Goal: Download file/media

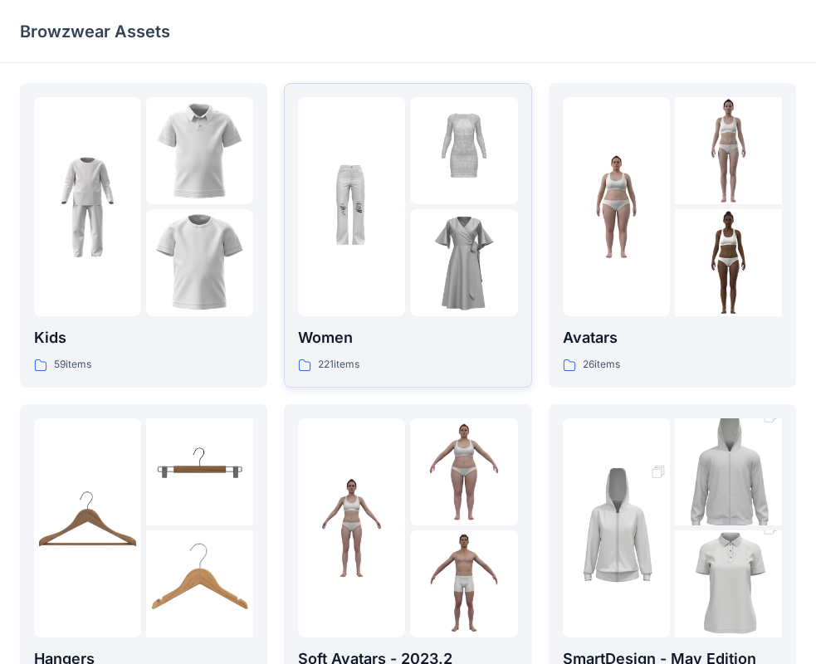
click at [438, 266] on img at bounding box center [463, 262] width 107 height 107
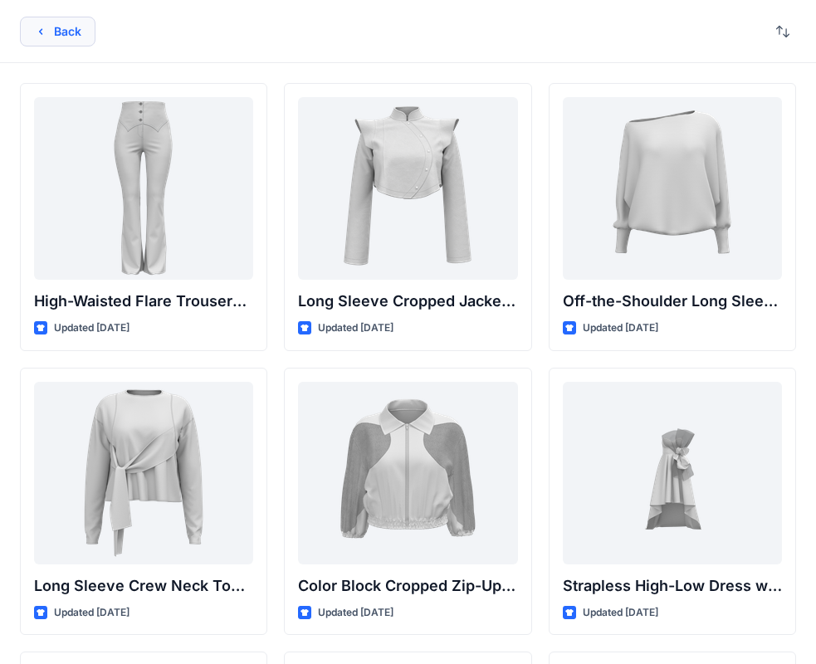
click at [42, 25] on icon "button" at bounding box center [40, 31] width 13 height 13
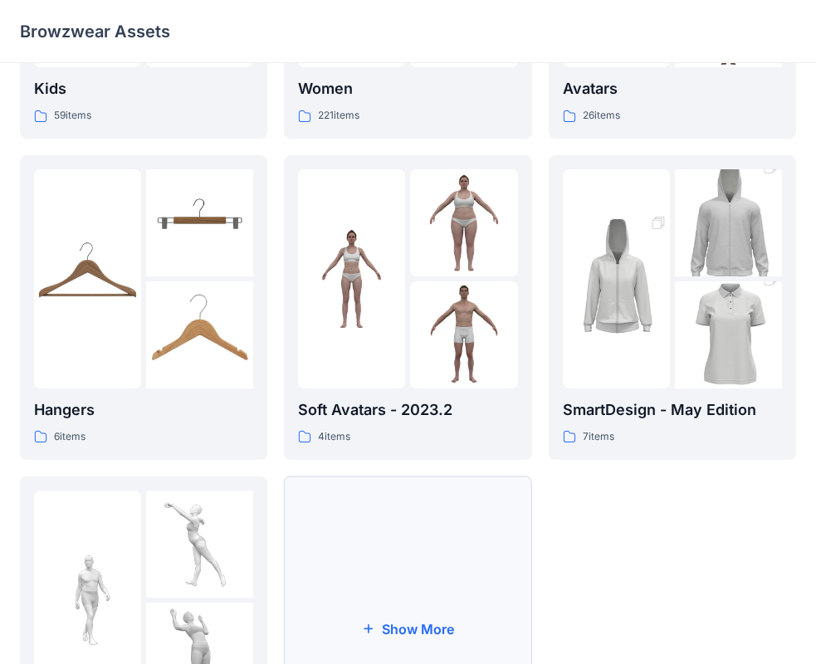
scroll to position [332, 0]
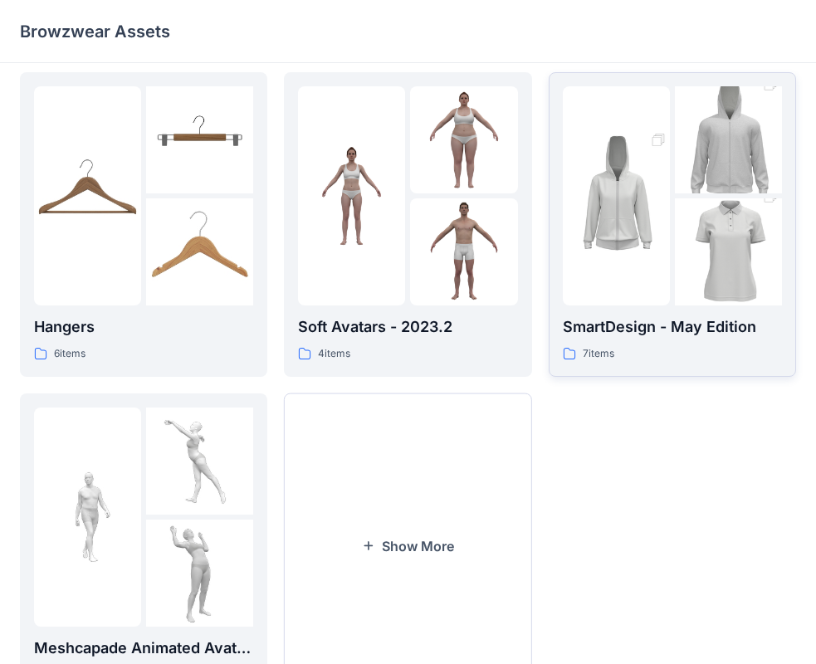
click at [638, 246] on img at bounding box center [616, 195] width 107 height 161
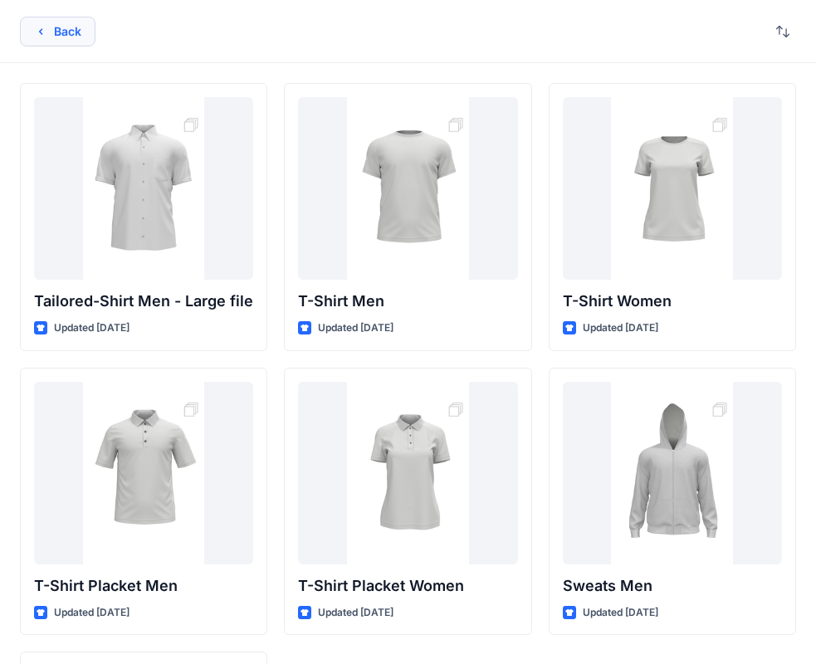
click at [40, 38] on button "Back" at bounding box center [58, 32] width 76 height 30
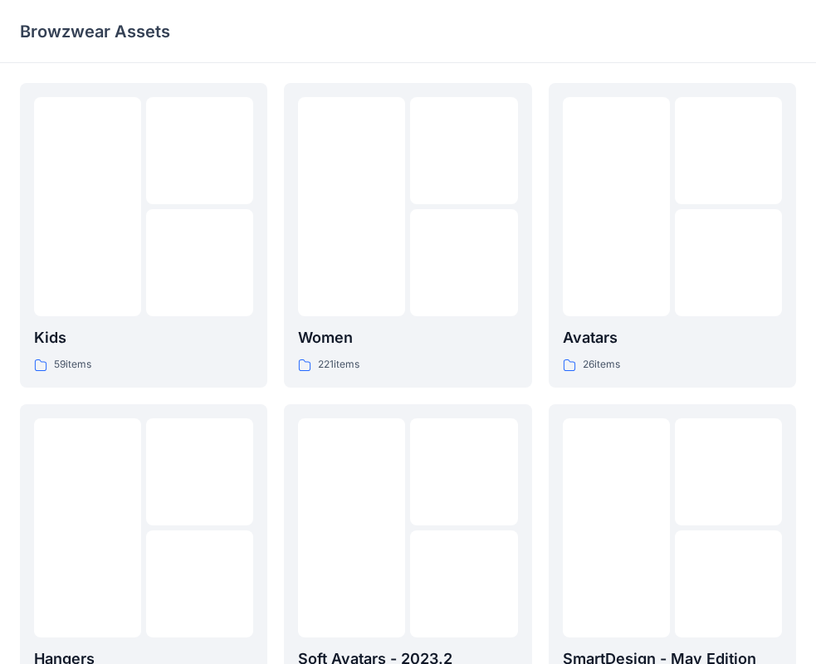
scroll to position [332, 0]
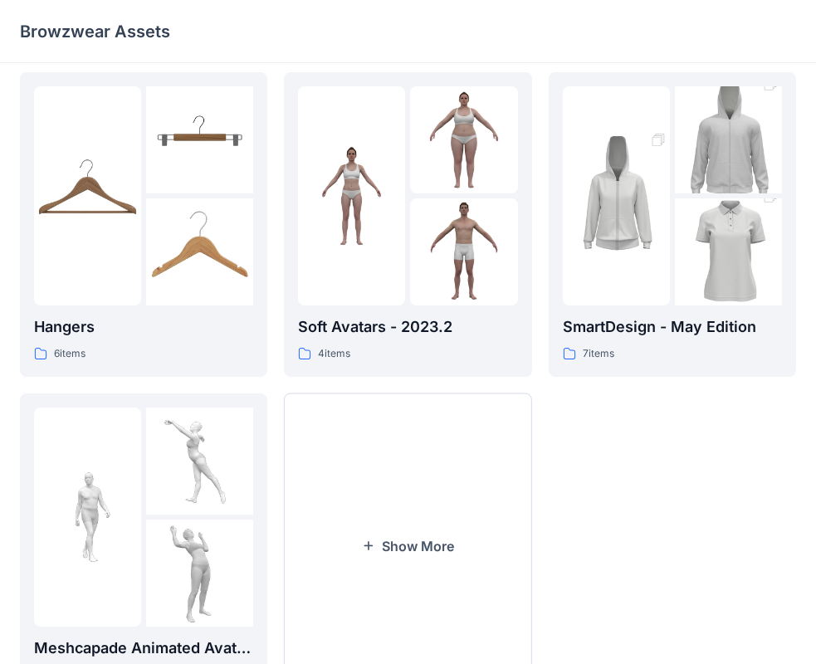
click at [360, 61] on div "Browzwear Assets" at bounding box center [408, 31] width 816 height 63
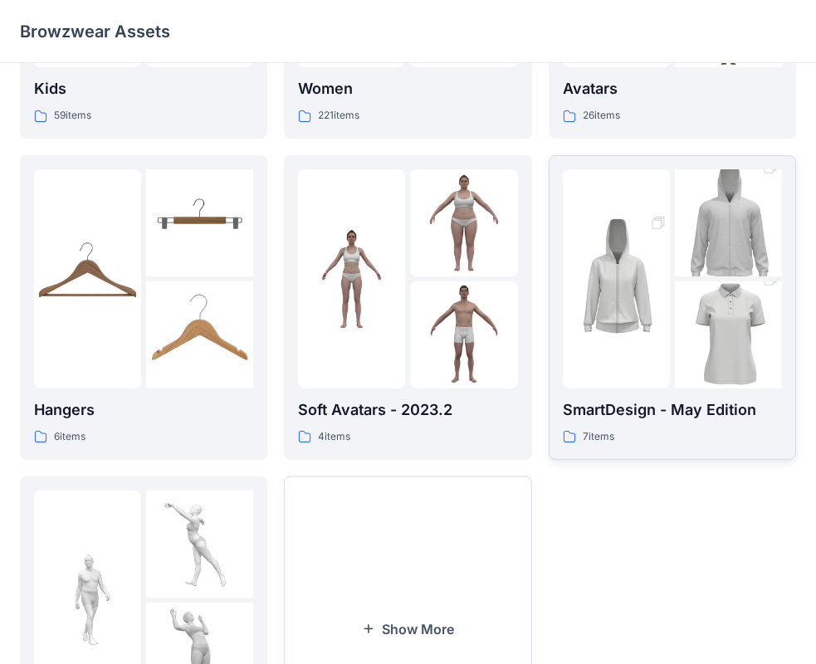
click at [612, 314] on img at bounding box center [616, 278] width 107 height 161
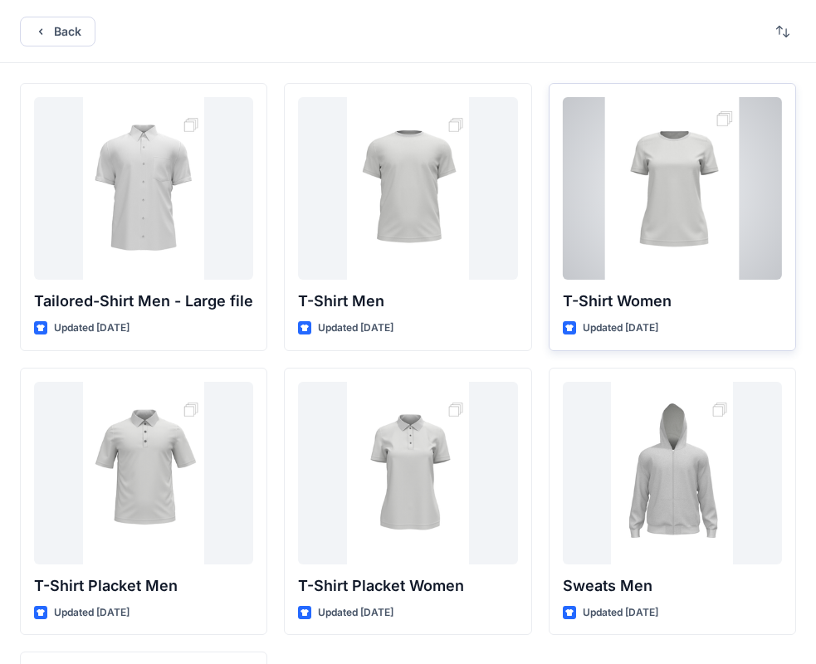
click at [649, 160] on div at bounding box center [672, 188] width 219 height 183
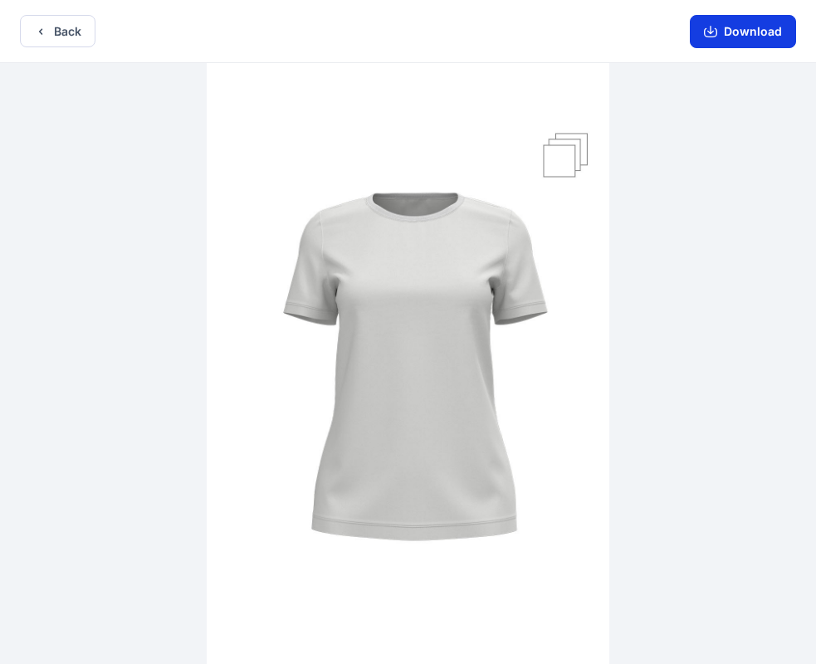
click at [748, 35] on button "Download" at bounding box center [743, 31] width 106 height 33
click at [762, 24] on button "Download" at bounding box center [743, 31] width 106 height 33
click at [706, 25] on icon "button" at bounding box center [710, 31] width 13 height 13
